Goal: Task Accomplishment & Management: Use online tool/utility

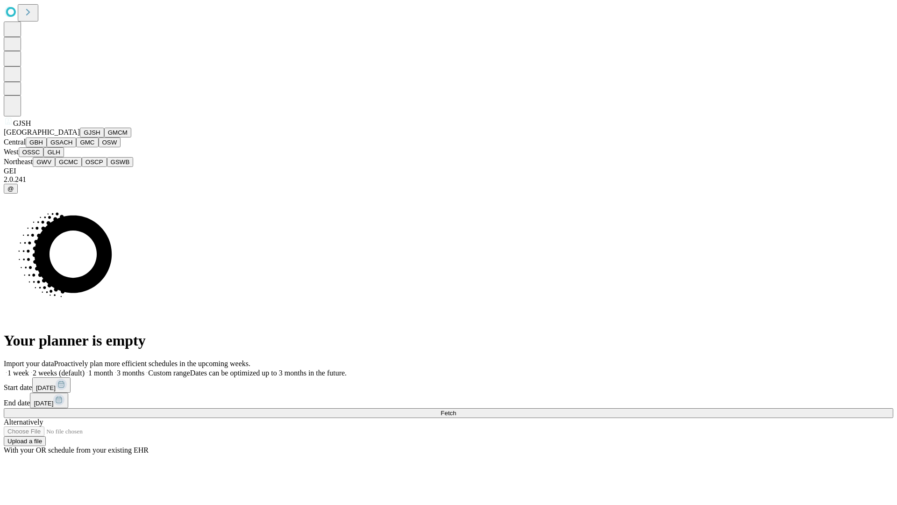
click at [80, 137] on button "GJSH" at bounding box center [92, 133] width 24 height 10
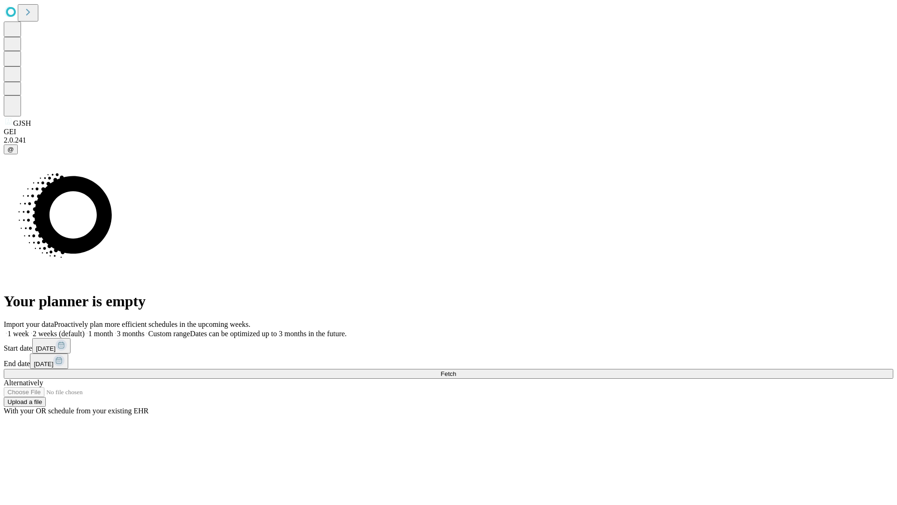
click at [29, 330] on label "1 week" at bounding box center [16, 334] width 25 height 8
click at [456, 370] on span "Fetch" at bounding box center [448, 373] width 15 height 7
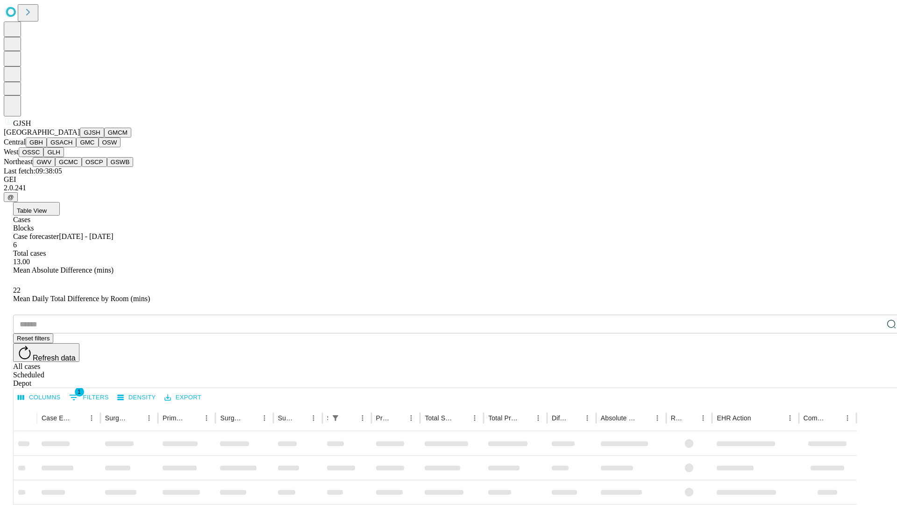
click at [104, 137] on button "GMCM" at bounding box center [117, 133] width 27 height 10
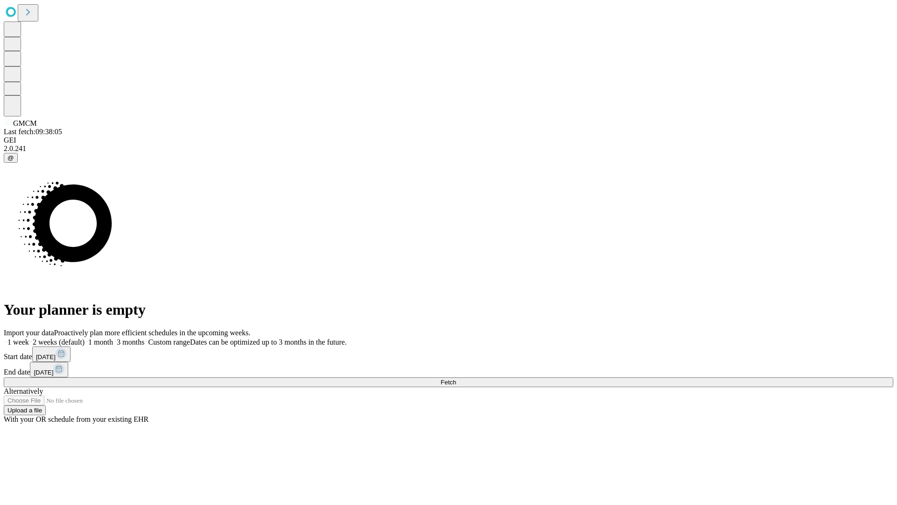
click at [29, 338] on label "1 week" at bounding box center [16, 342] width 25 height 8
click at [456, 379] on span "Fetch" at bounding box center [448, 382] width 15 height 7
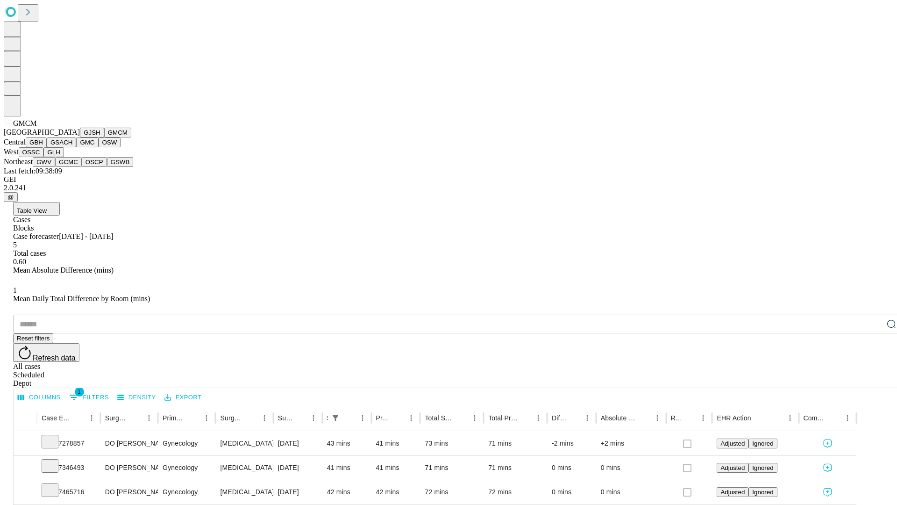
click at [47, 147] on button "GBH" at bounding box center [36, 142] width 21 height 10
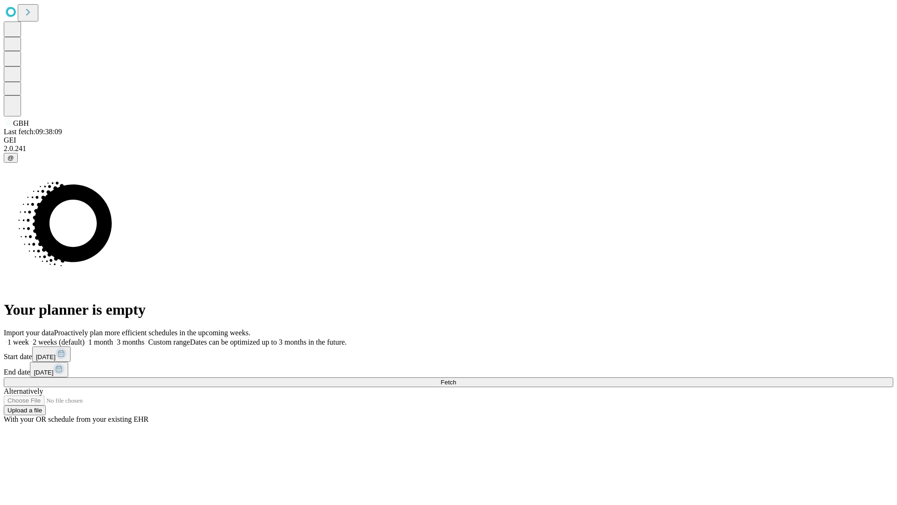
click at [456, 379] on span "Fetch" at bounding box center [448, 382] width 15 height 7
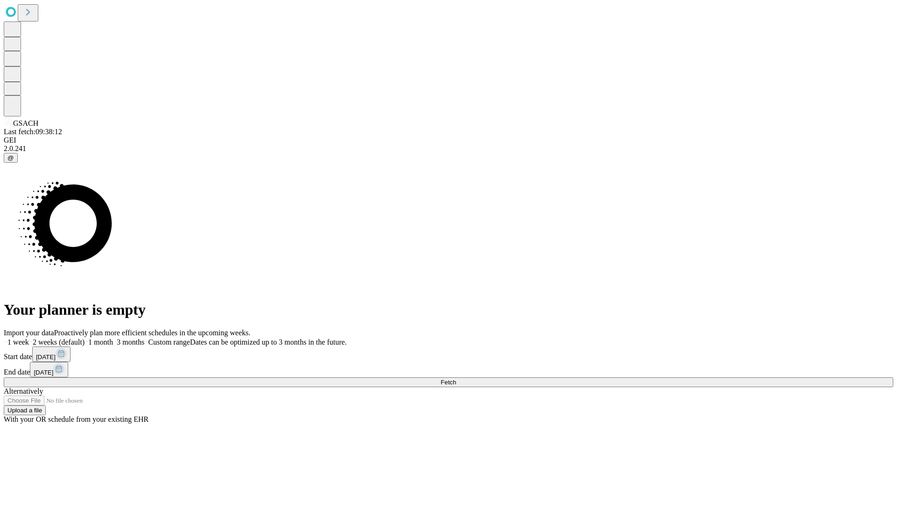
click at [29, 338] on label "1 week" at bounding box center [16, 342] width 25 height 8
click at [456, 379] on span "Fetch" at bounding box center [448, 382] width 15 height 7
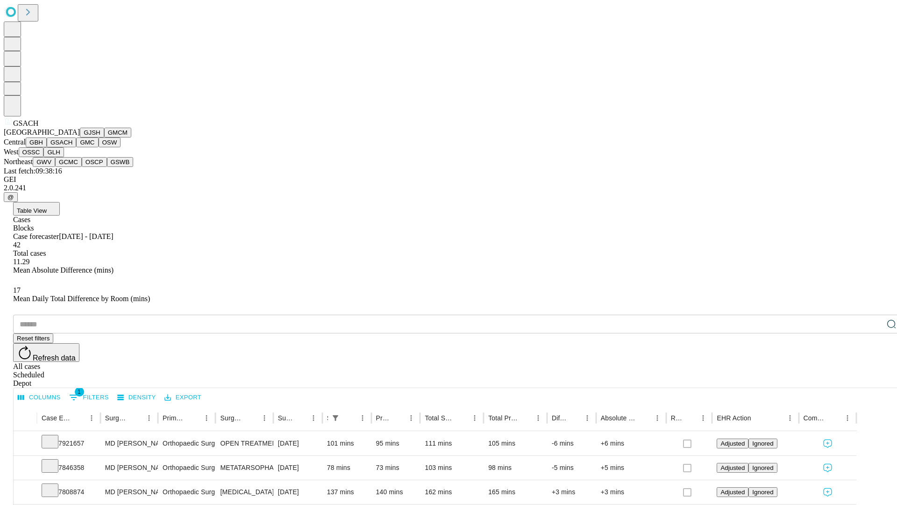
click at [76, 147] on button "GMC" at bounding box center [87, 142] width 22 height 10
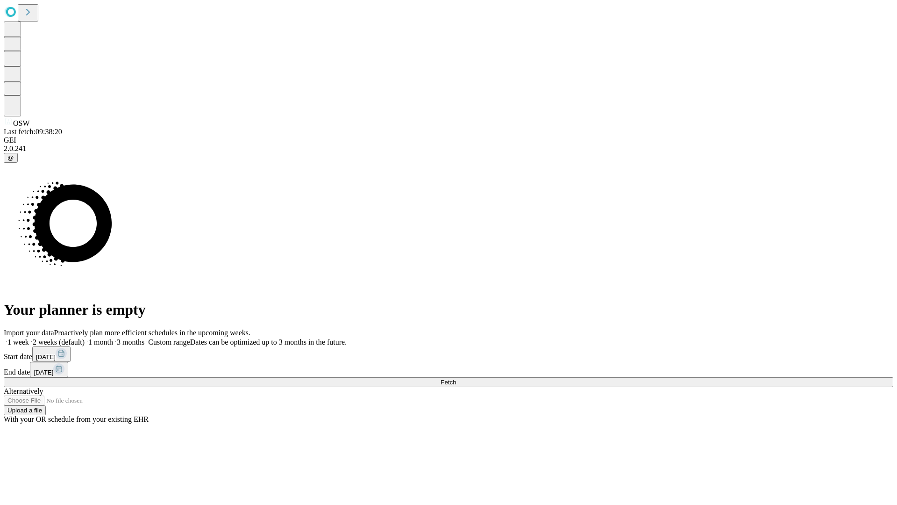
click at [29, 338] on label "1 week" at bounding box center [16, 342] width 25 height 8
click at [456, 379] on span "Fetch" at bounding box center [448, 382] width 15 height 7
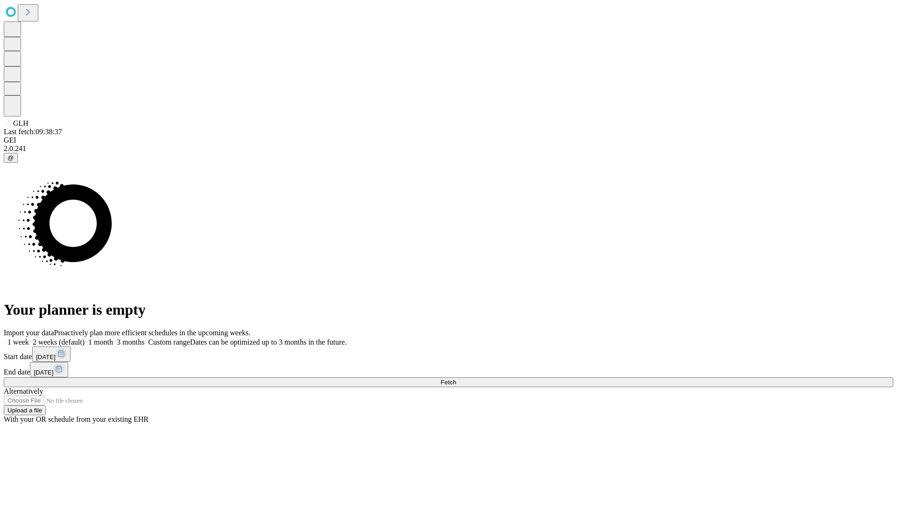
click at [29, 338] on label "1 week" at bounding box center [16, 342] width 25 height 8
click at [456, 379] on span "Fetch" at bounding box center [448, 382] width 15 height 7
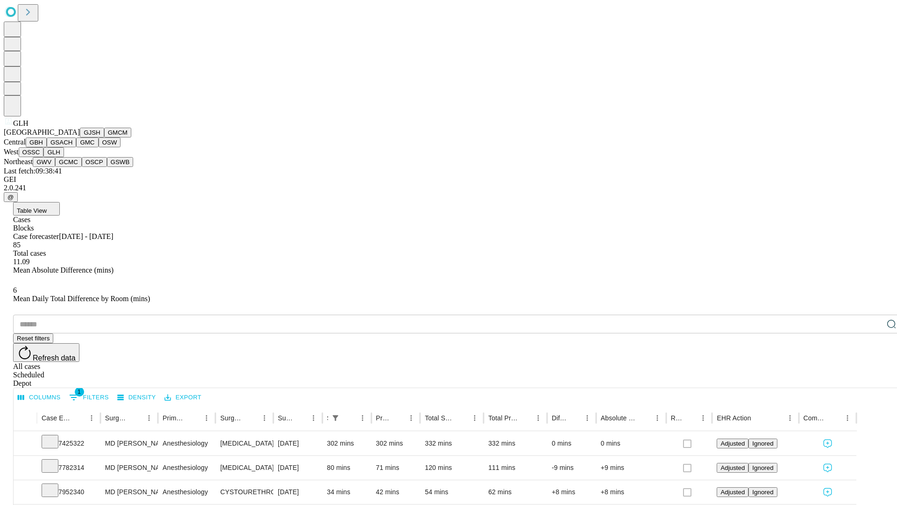
click at [55, 167] on button "GWV" at bounding box center [44, 162] width 22 height 10
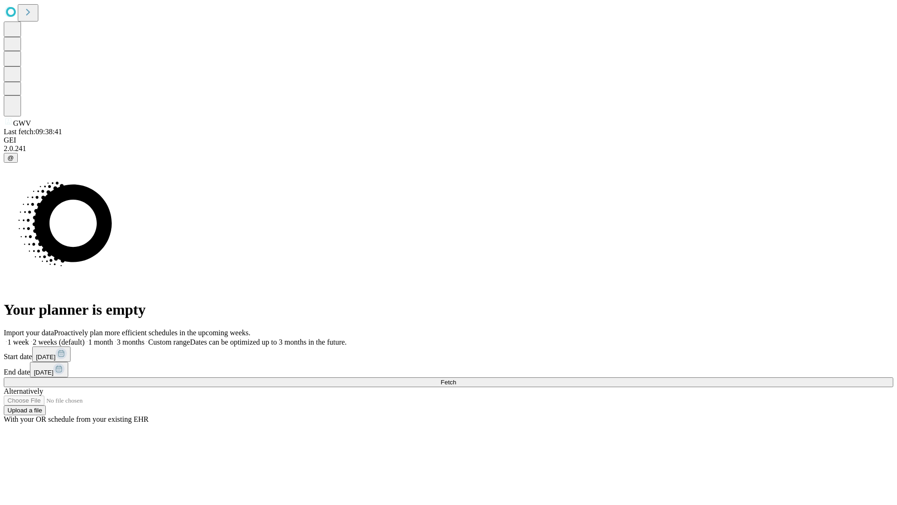
click at [29, 338] on label "1 week" at bounding box center [16, 342] width 25 height 8
click at [456, 379] on span "Fetch" at bounding box center [448, 382] width 15 height 7
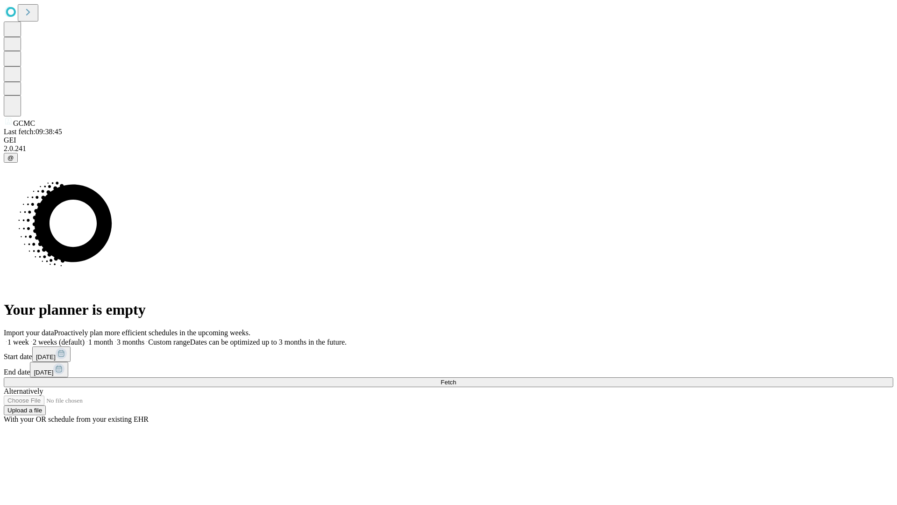
click at [29, 338] on label "1 week" at bounding box center [16, 342] width 25 height 8
click at [456, 379] on span "Fetch" at bounding box center [448, 382] width 15 height 7
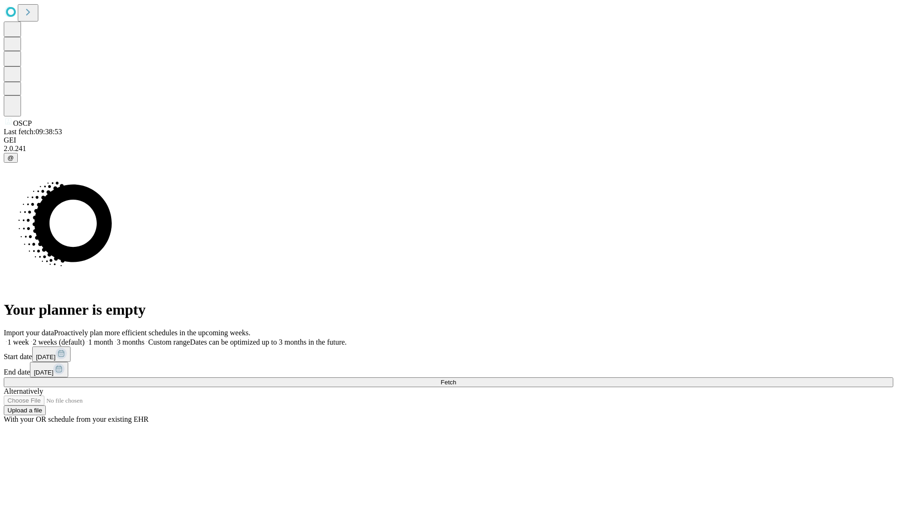
click at [29, 338] on label "1 week" at bounding box center [16, 342] width 25 height 8
click at [456, 379] on span "Fetch" at bounding box center [448, 382] width 15 height 7
